Goal: Task Accomplishment & Management: Complete application form

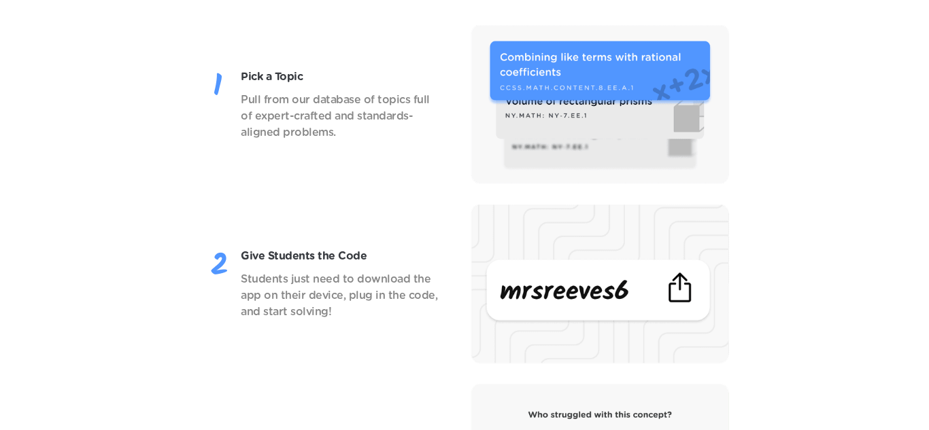
scroll to position [1631, 0]
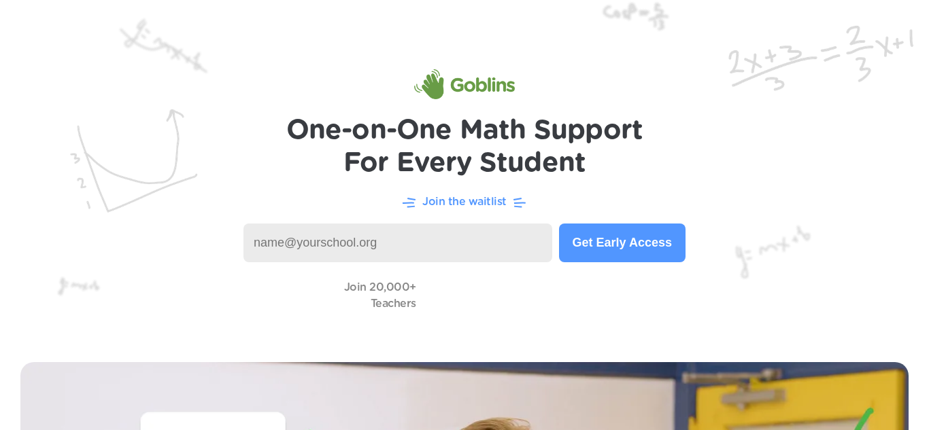
click at [285, 230] on input at bounding box center [397, 243] width 309 height 39
type input "littlehunter1960@jcslions.com"
click at [591, 242] on button "Get Early Access" at bounding box center [622, 243] width 126 height 39
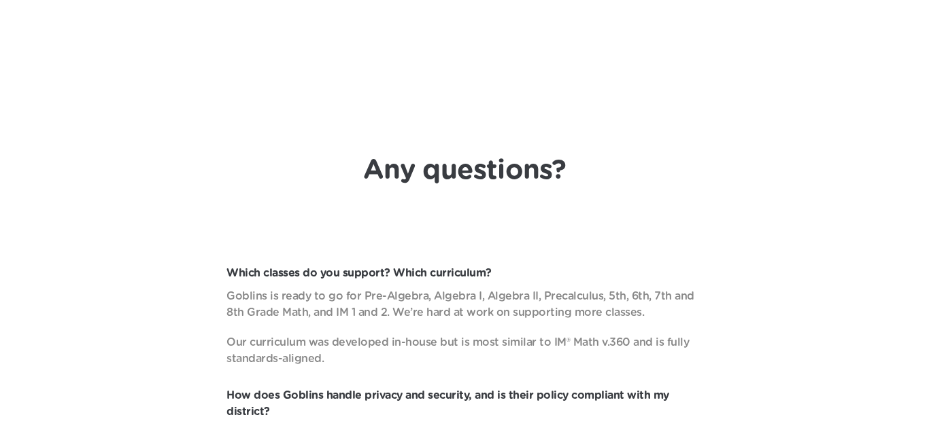
scroll to position [4914, 0]
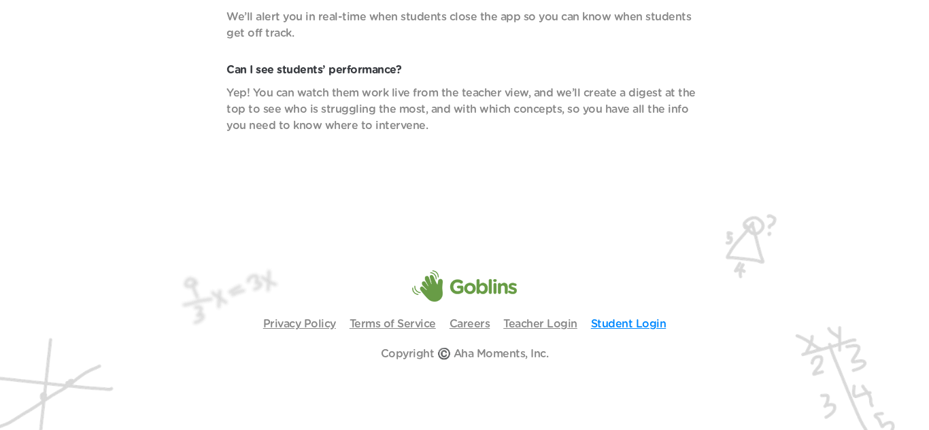
click at [603, 324] on link "Student Login" at bounding box center [628, 324] width 75 height 11
click at [634, 325] on link "Student Login" at bounding box center [628, 324] width 75 height 11
